Goal: Transaction & Acquisition: Download file/media

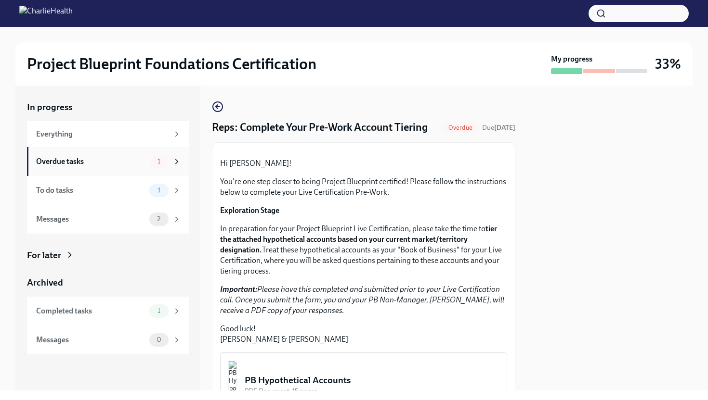
click at [165, 159] on span "1" at bounding box center [159, 161] width 14 height 7
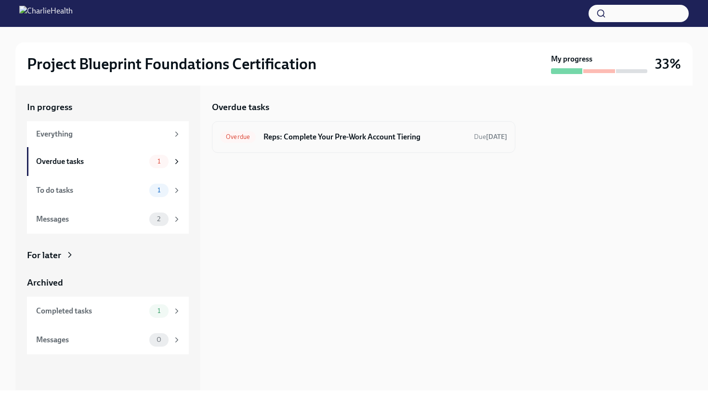
click at [280, 129] on div "Overdue Reps: Complete Your Pre-Work Account Tiering Due [DATE]" at bounding box center [363, 137] width 303 height 32
click at [436, 143] on div "Overdue Reps: Complete Your Pre-Work Account Tiering Due [DATE]" at bounding box center [363, 136] width 287 height 15
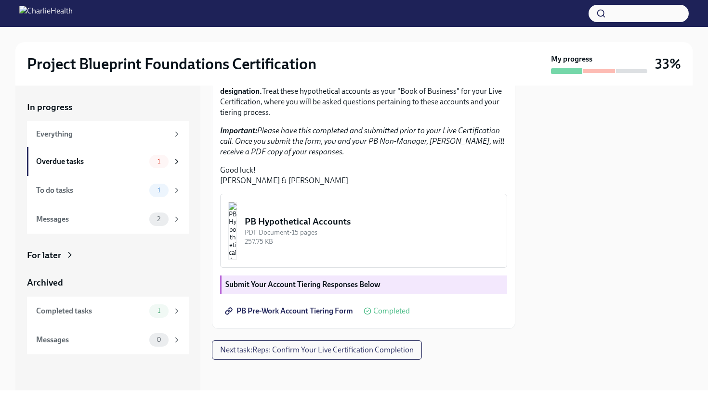
scroll to position [229, 0]
click at [353, 215] on button "PB Hypothetical Accounts PDF Document • 15 pages 257.75 KB" at bounding box center [363, 231] width 287 height 74
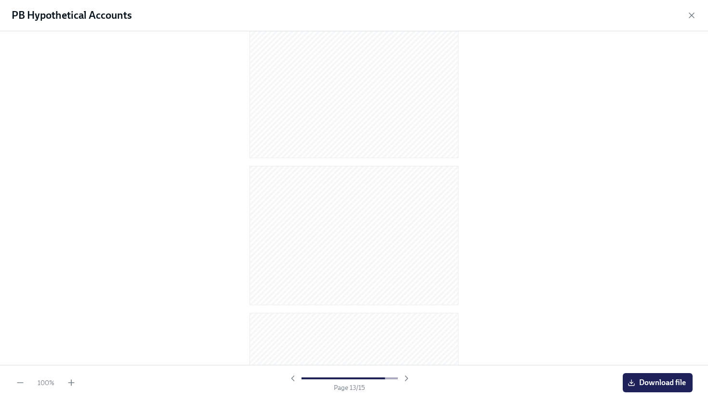
scroll to position [0, 0]
click at [658, 389] on button "Download file" at bounding box center [657, 383] width 70 height 19
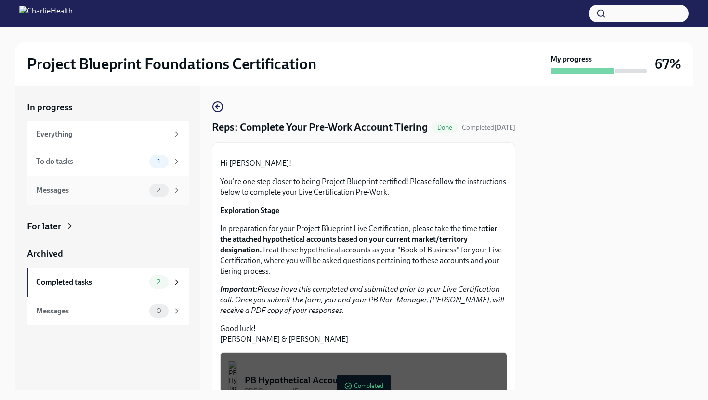
click at [157, 201] on div "Messages 2" at bounding box center [108, 190] width 162 height 29
